Goal: Navigation & Orientation: Find specific page/section

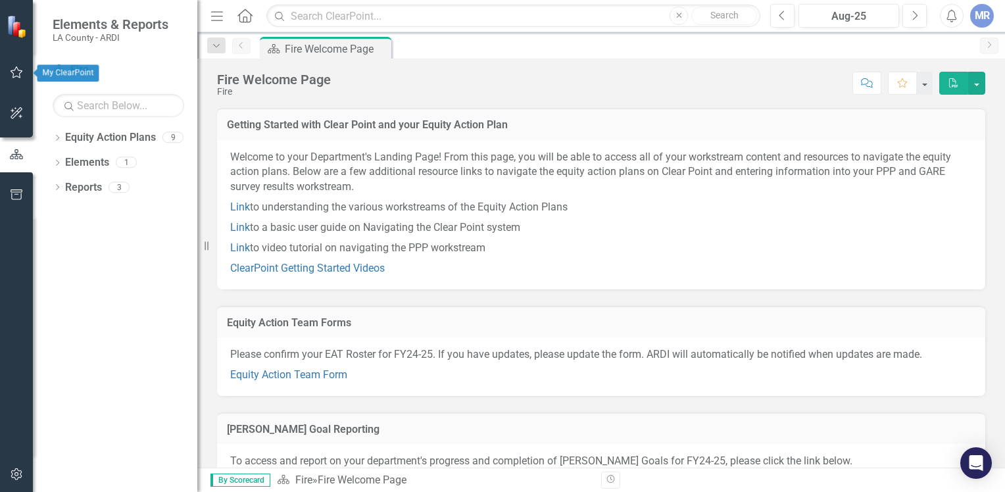
click at [16, 73] on icon "button" at bounding box center [17, 72] width 14 height 11
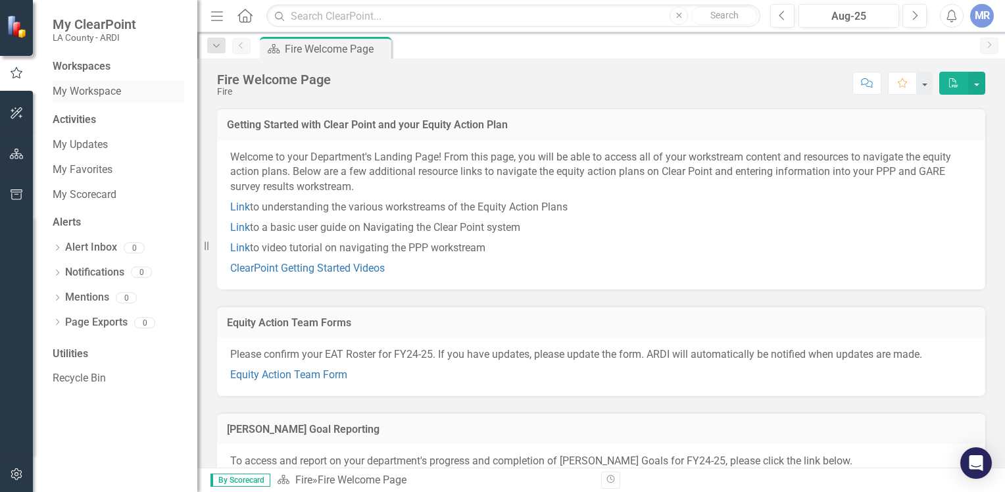
click at [99, 93] on link "My Workspace" at bounding box center [119, 91] width 132 height 15
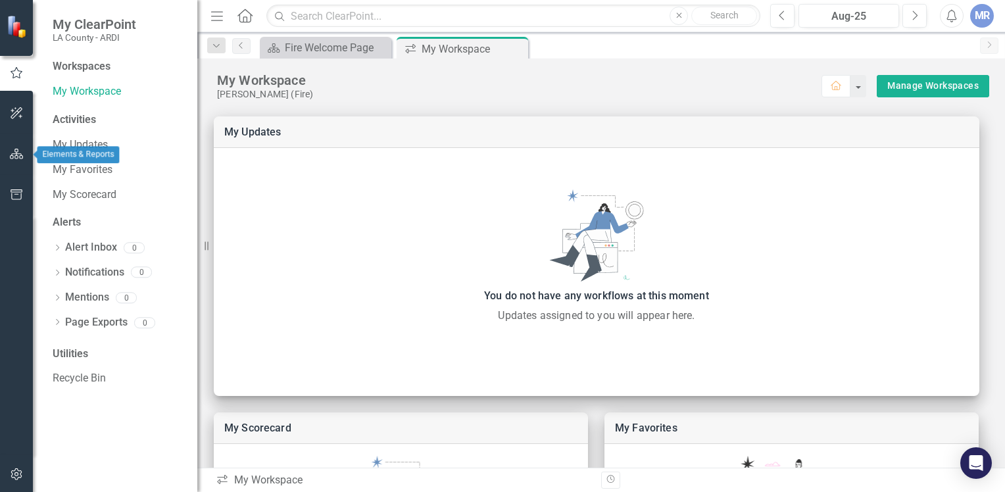
click at [15, 152] on icon "button" at bounding box center [17, 154] width 14 height 11
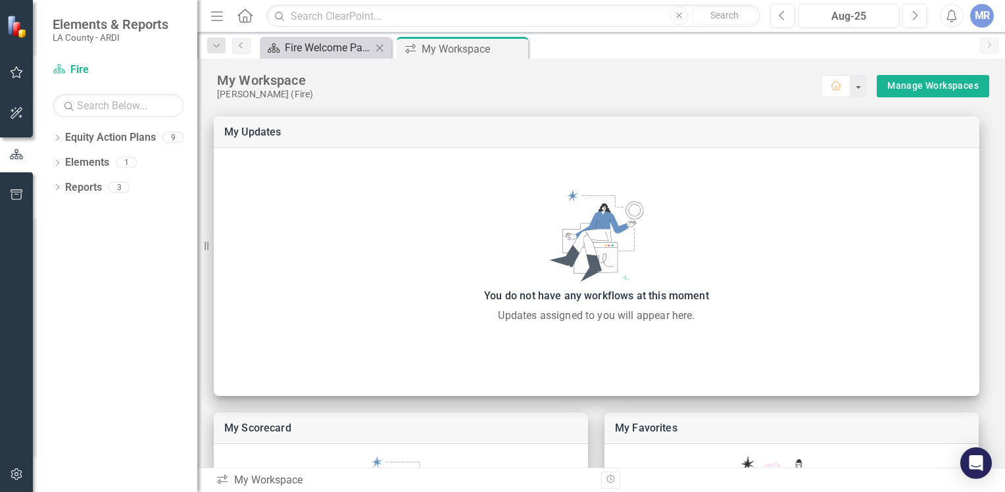
click at [321, 47] on div "Fire Welcome Page" at bounding box center [328, 47] width 87 height 16
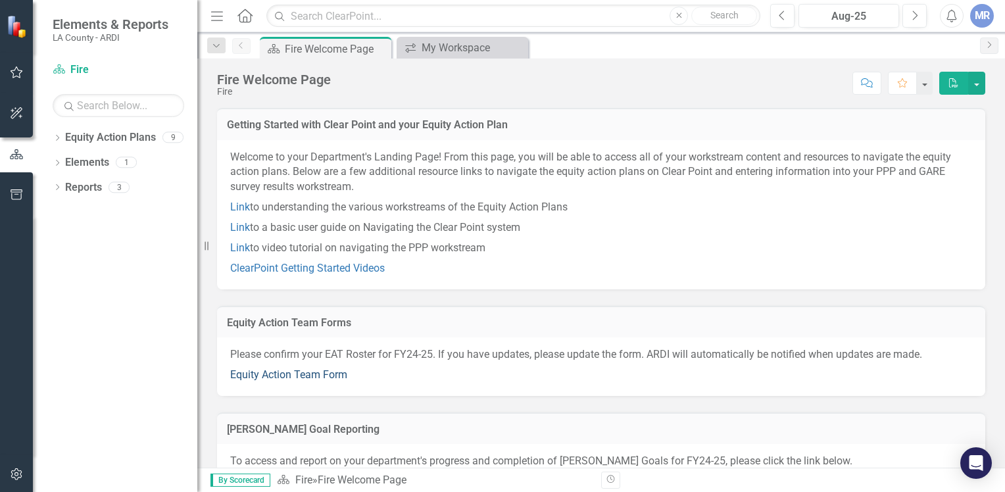
click at [293, 374] on link "Equity Action Team Form" at bounding box center [288, 374] width 117 height 12
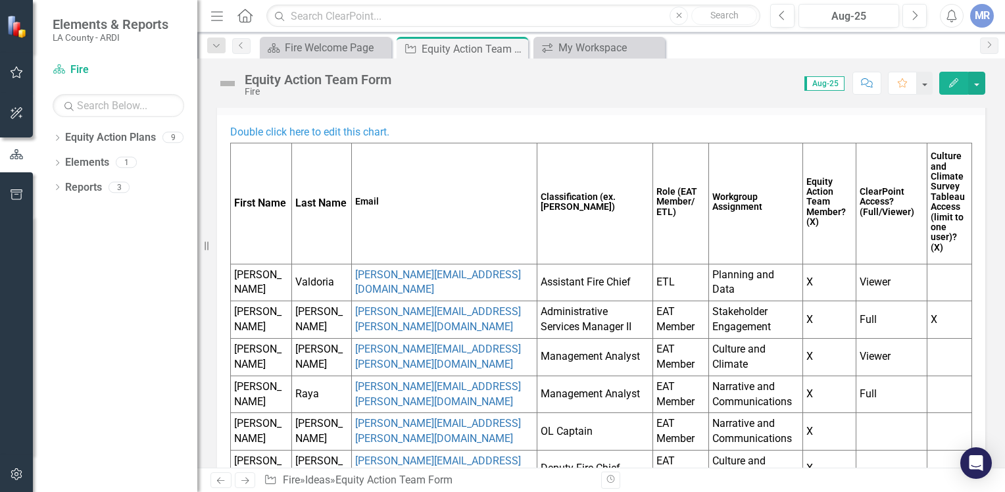
scroll to position [66, 0]
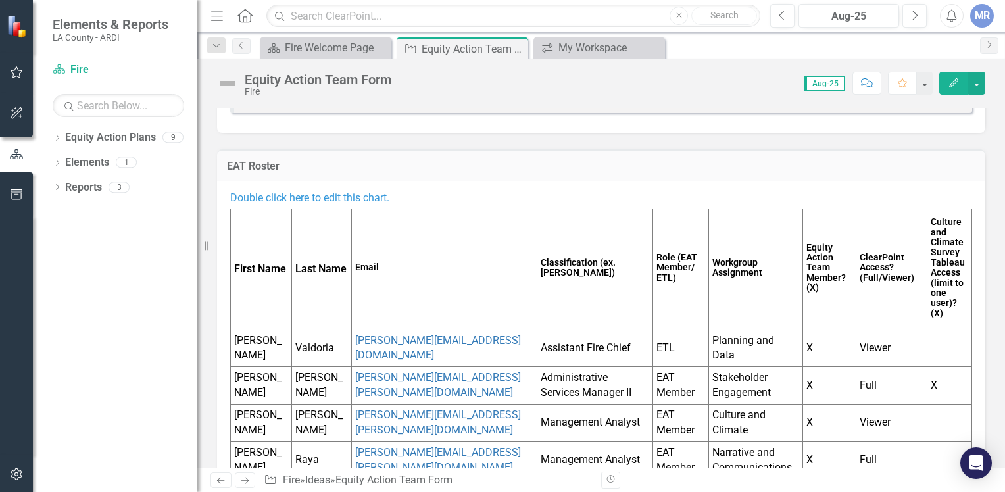
click at [957, 80] on icon "Edit" at bounding box center [954, 82] width 12 height 9
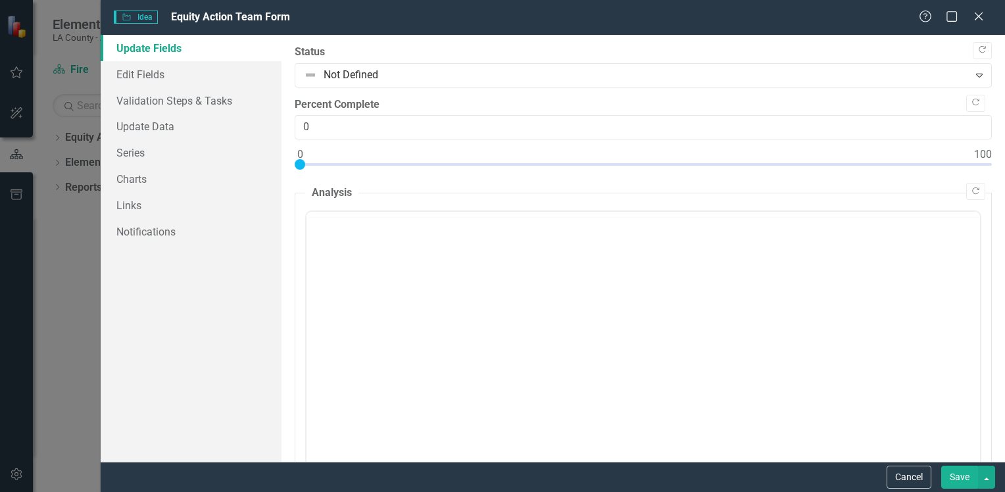
scroll to position [0, 0]
click at [979, 16] on icon at bounding box center [979, 16] width 10 height 10
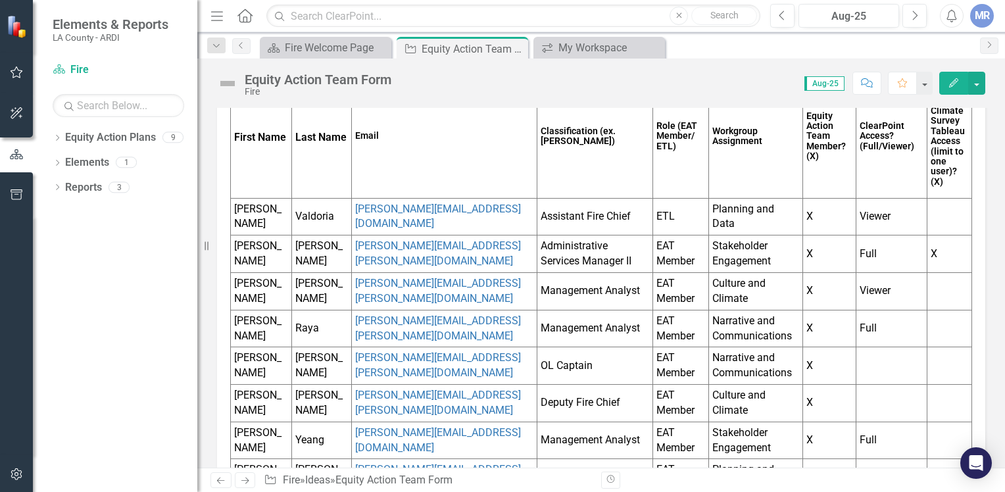
scroll to position [263, 0]
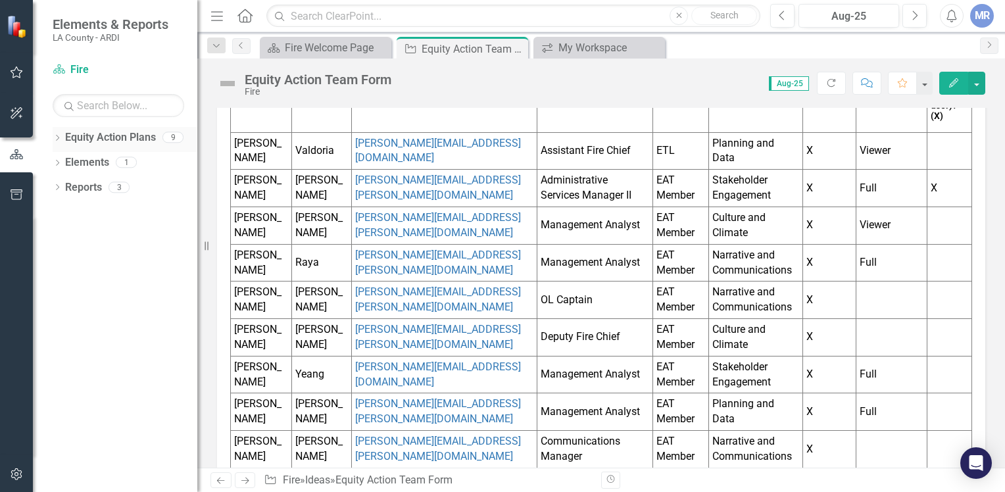
click at [95, 138] on link "Equity Action Plans" at bounding box center [110, 137] width 91 height 15
click at [76, 71] on link "Equity Action Plan Fire" at bounding box center [119, 69] width 132 height 15
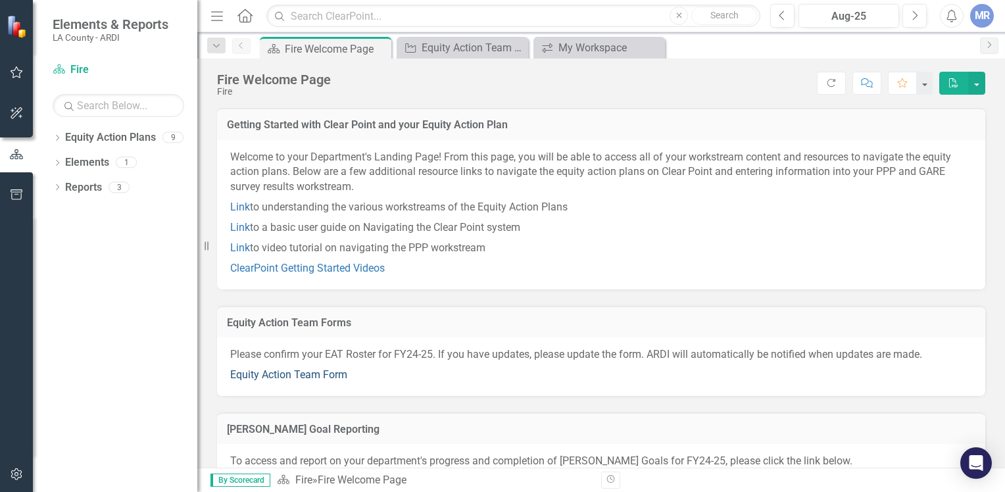
click at [309, 376] on link "Equity Action Team Form" at bounding box center [288, 374] width 117 height 12
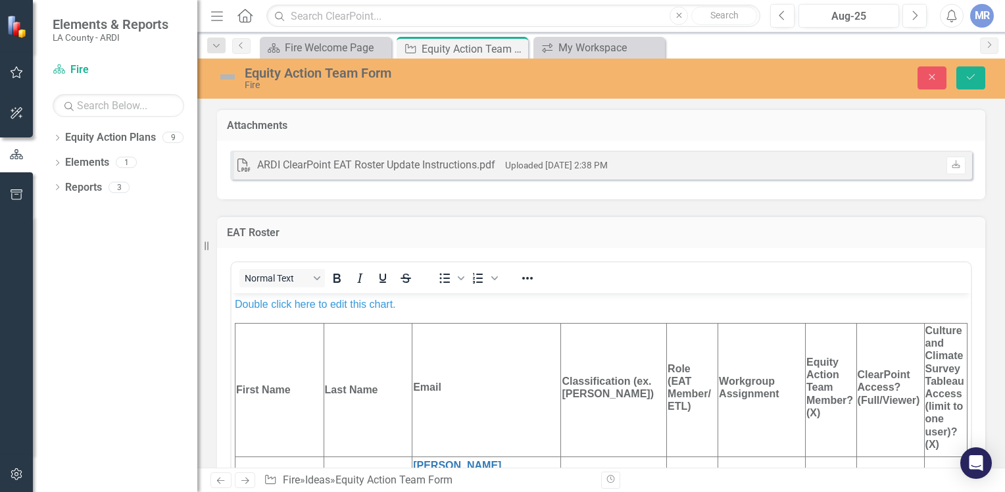
click at [318, 306] on span "Double click here to edit this chart." at bounding box center [315, 303] width 161 height 11
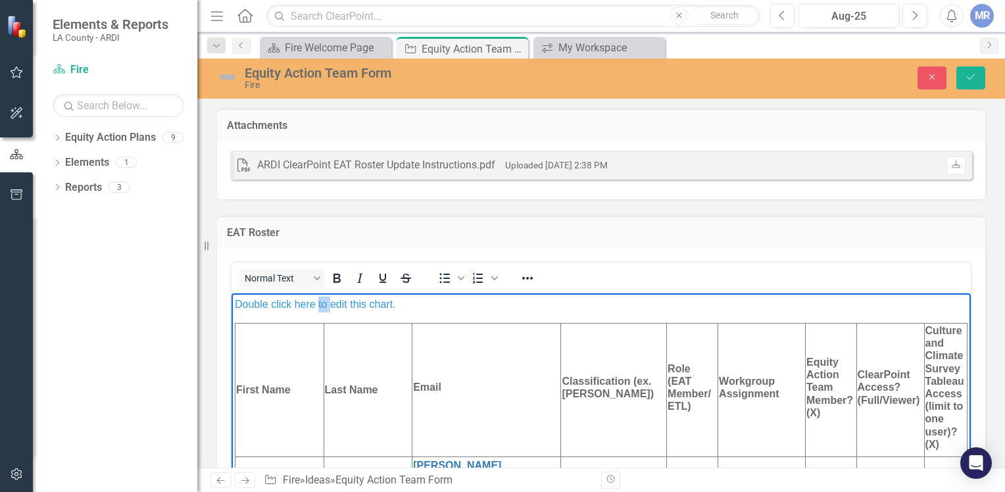
click at [318, 306] on span "Double click here to edit this chart." at bounding box center [315, 303] width 161 height 11
click at [284, 304] on span "Double click here to edit this chart." at bounding box center [315, 303] width 161 height 11
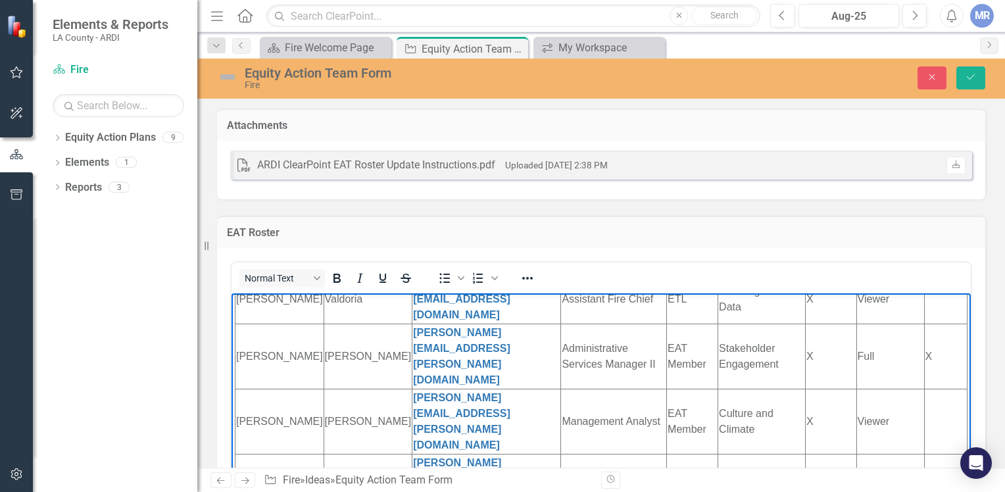
scroll to position [197, 0]
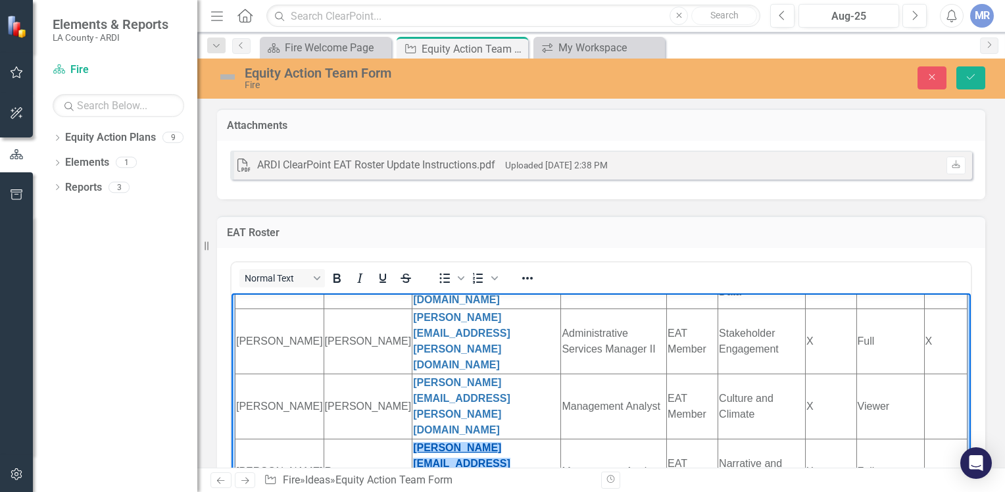
click at [413, 441] on link "[PERSON_NAME][EMAIL_ADDRESS][PERSON_NAME][DOMAIN_NAME]" at bounding box center [461, 470] width 97 height 59
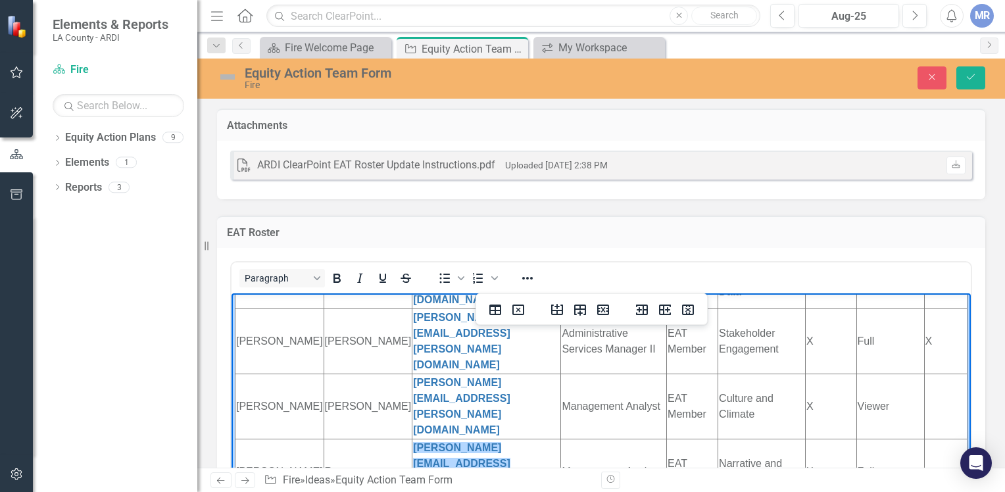
click at [325, 438] on td "Raya" at bounding box center [368, 470] width 89 height 65
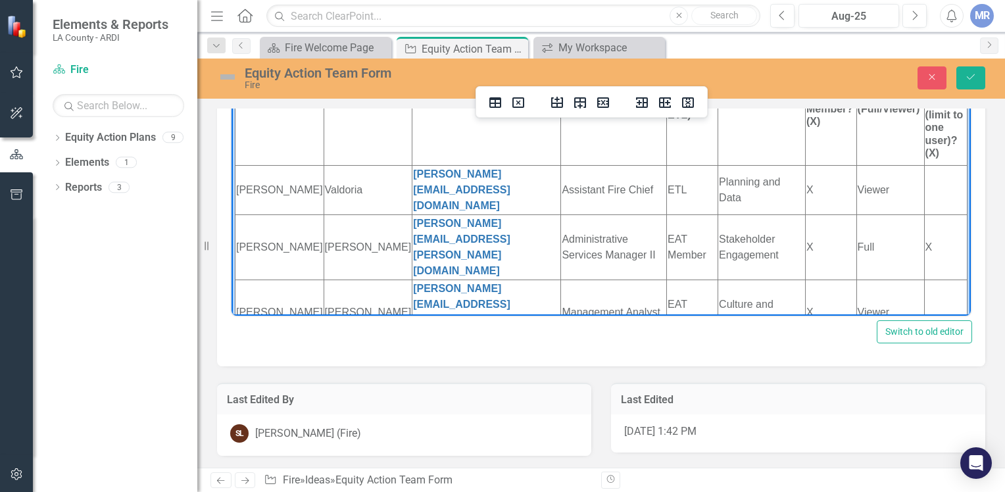
scroll to position [0, 0]
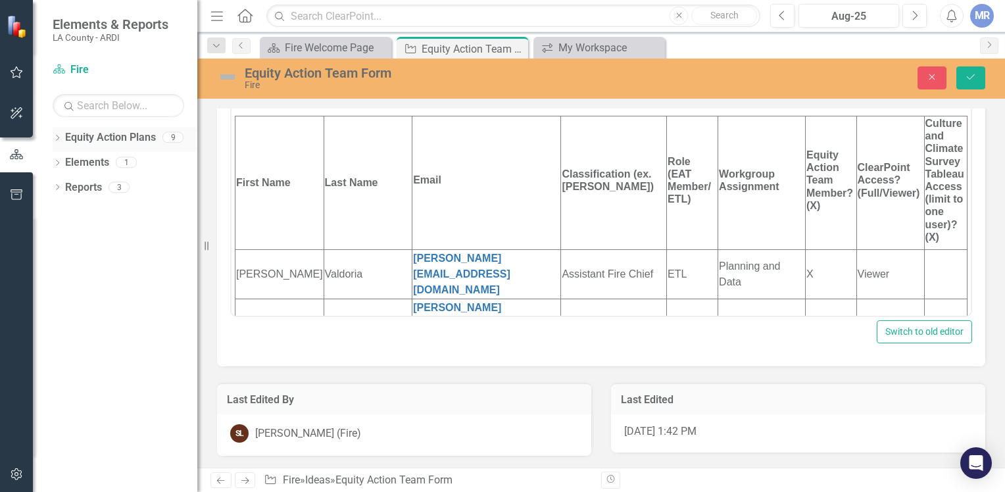
click at [144, 137] on link "Equity Action Plans" at bounding box center [110, 137] width 91 height 15
click at [59, 141] on icon "Dropdown" at bounding box center [57, 139] width 9 height 7
click at [78, 162] on link "Fire" at bounding box center [134, 162] width 125 height 15
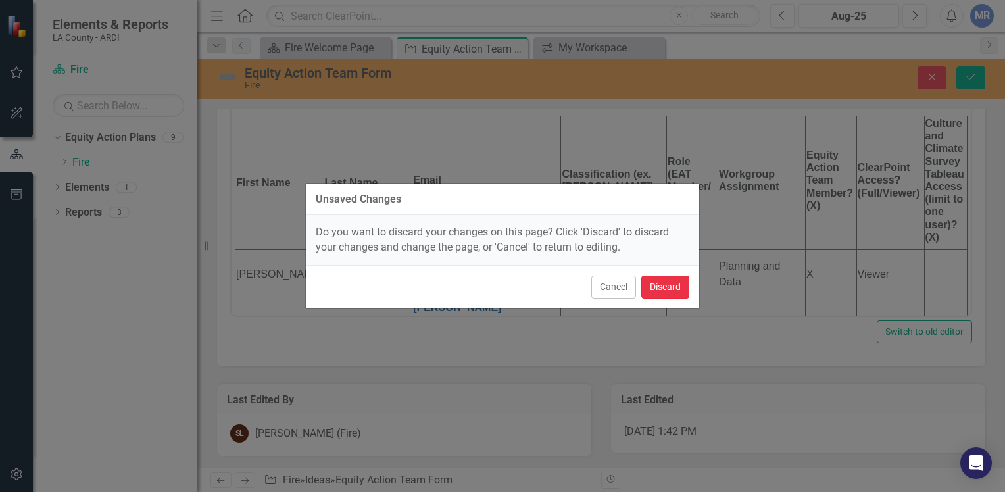
click at [663, 287] on button "Discard" at bounding box center [665, 287] width 48 height 23
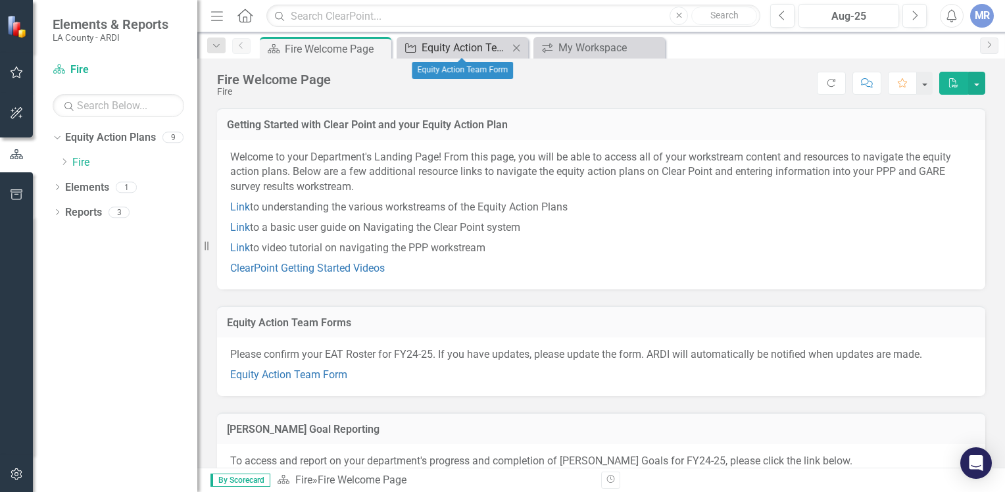
click at [451, 49] on div "Equity Action Team Form" at bounding box center [465, 47] width 87 height 16
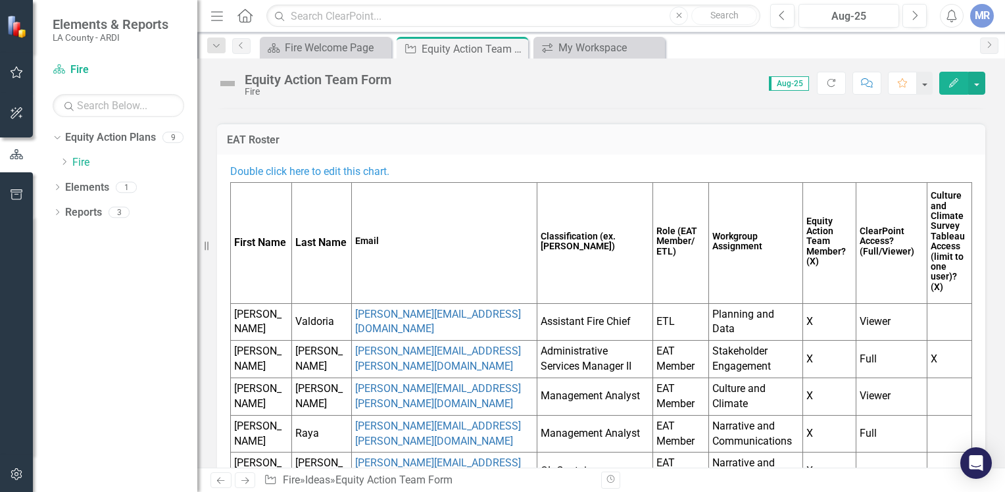
scroll to position [66, 0]
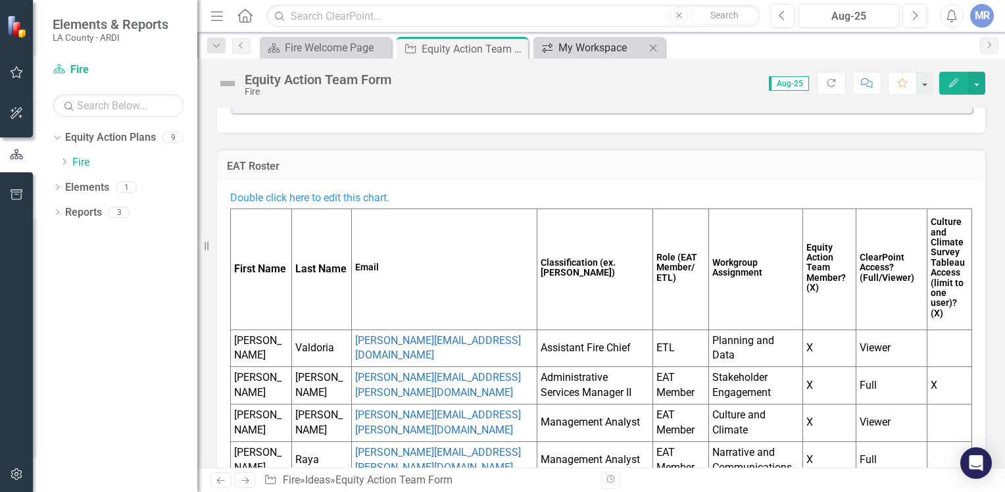
click at [593, 49] on div "My Workspace" at bounding box center [602, 47] width 87 height 16
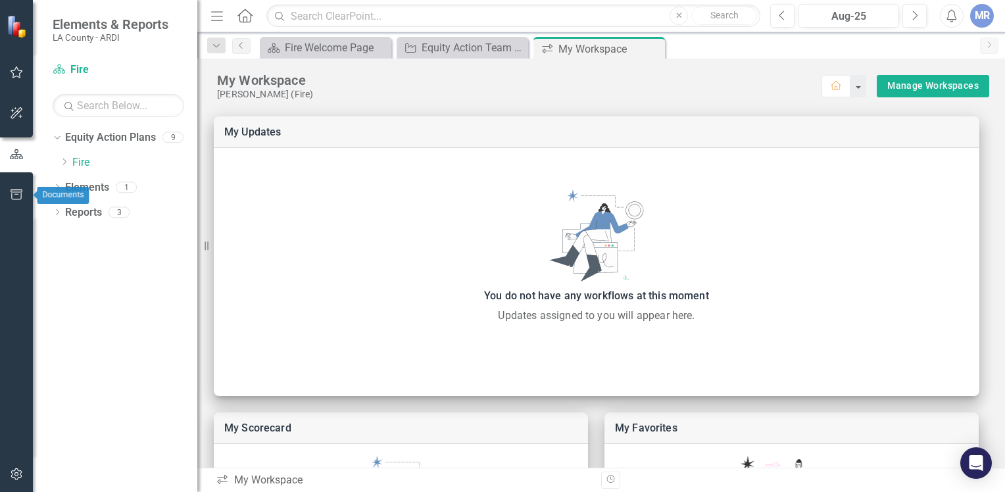
click at [5, 191] on button "button" at bounding box center [17, 196] width 30 height 28
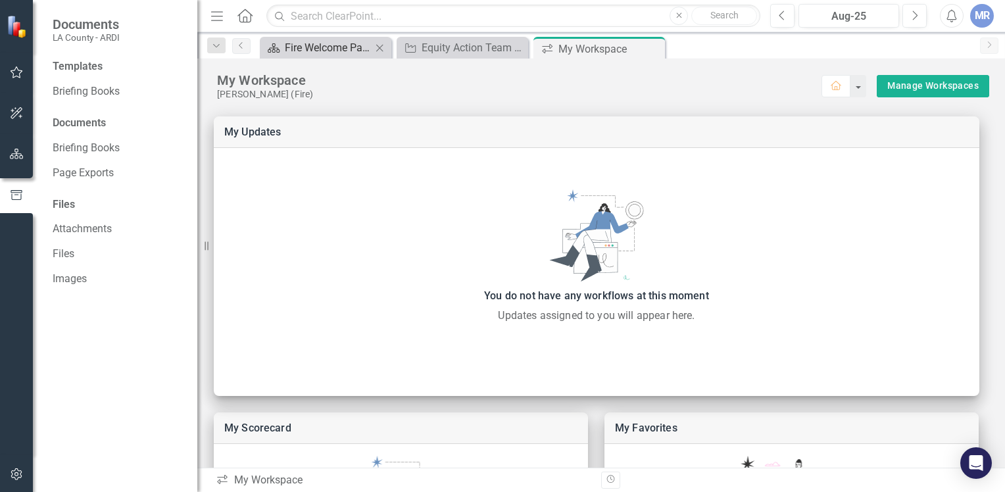
click at [339, 51] on div "Fire Welcome Page" at bounding box center [328, 47] width 87 height 16
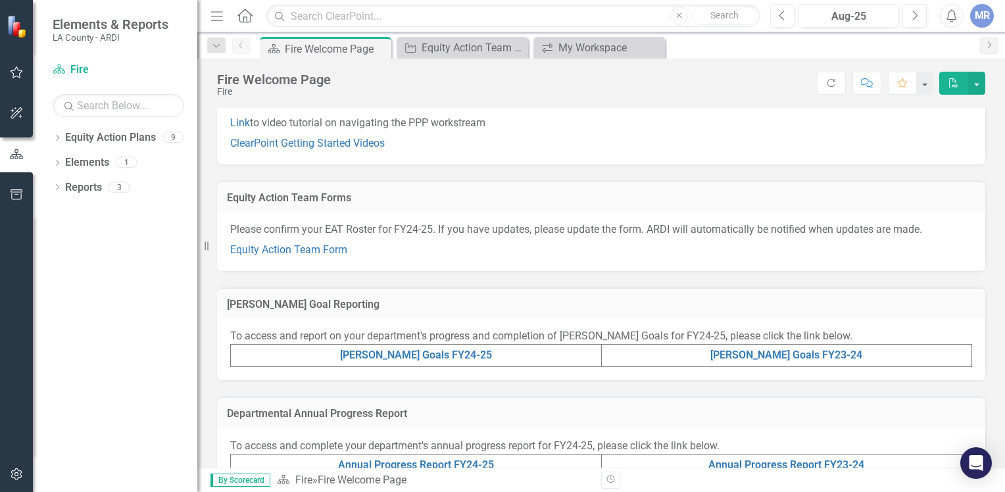
scroll to position [132, 0]
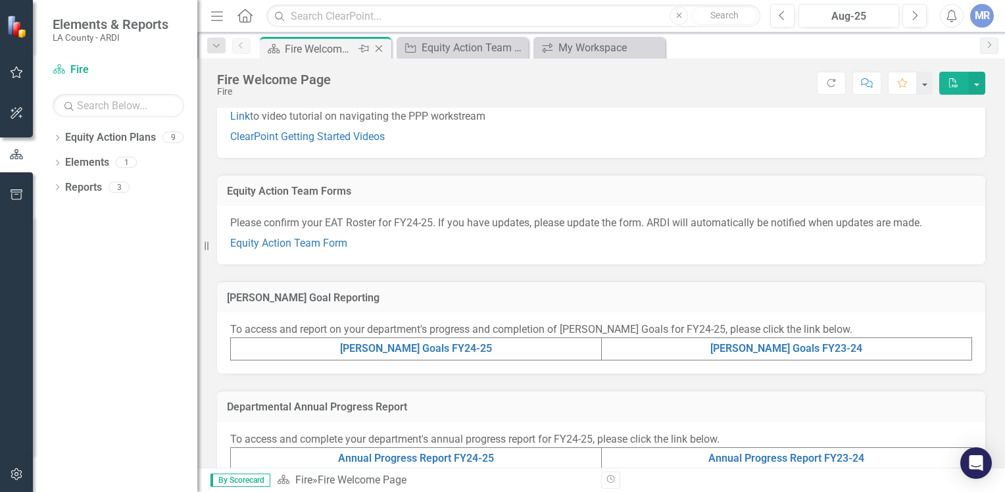
click at [364, 47] on icon "Pin" at bounding box center [364, 48] width 11 height 13
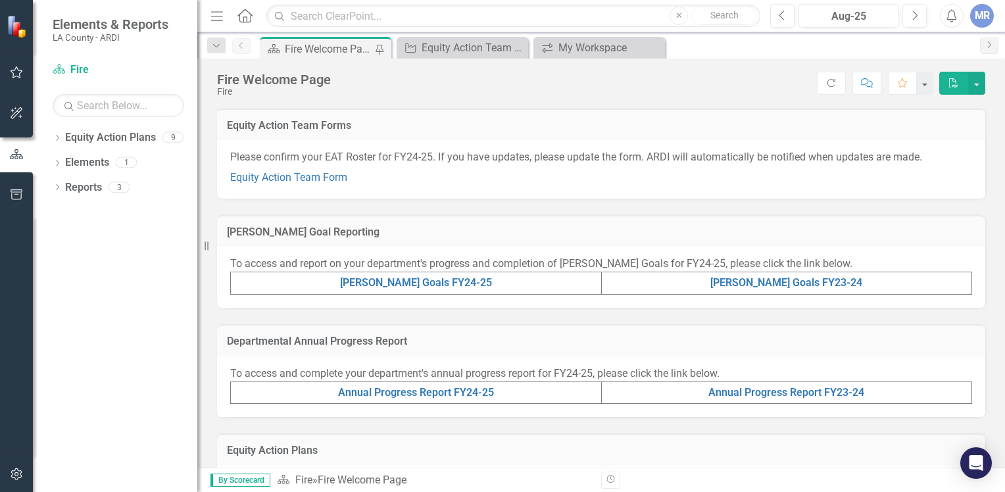
scroll to position [263, 0]
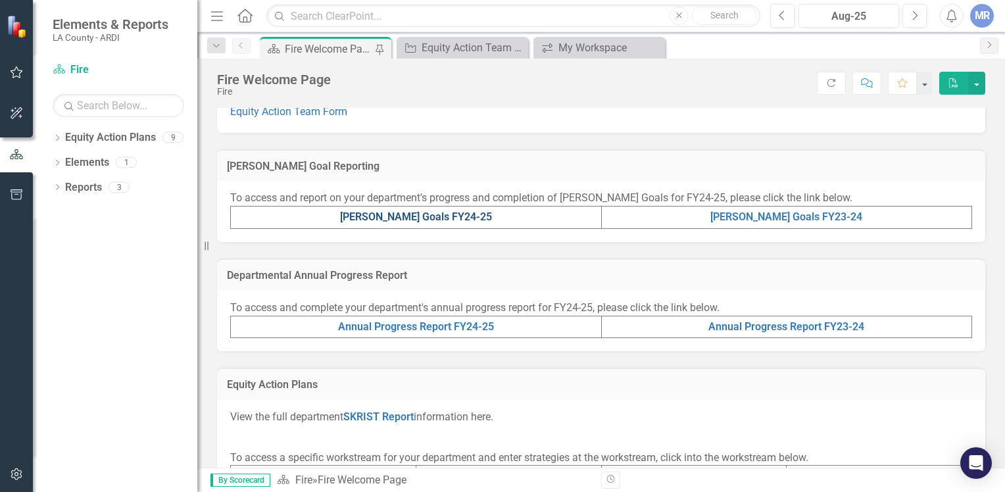
click at [439, 214] on link "[PERSON_NAME] Goals FY24-25" at bounding box center [416, 217] width 152 height 12
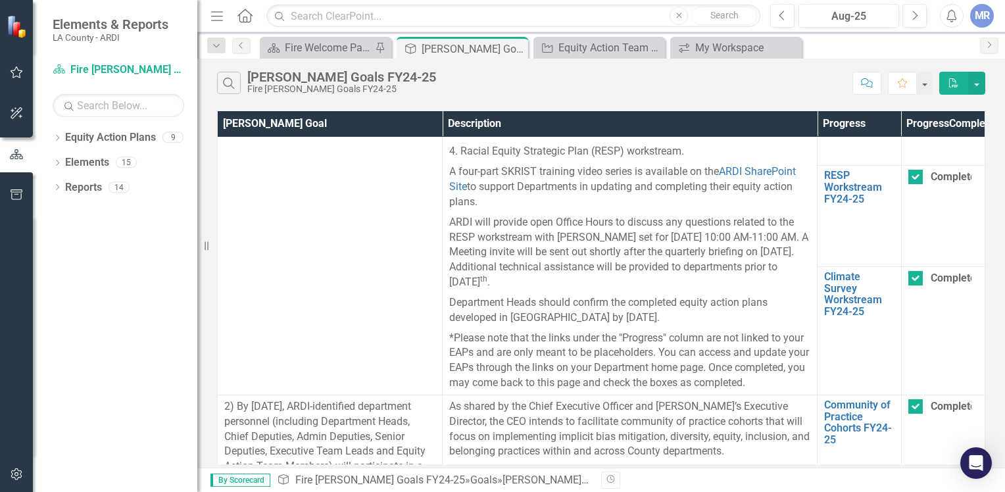
scroll to position [197, 0]
